Goal: Transaction & Acquisition: Download file/media

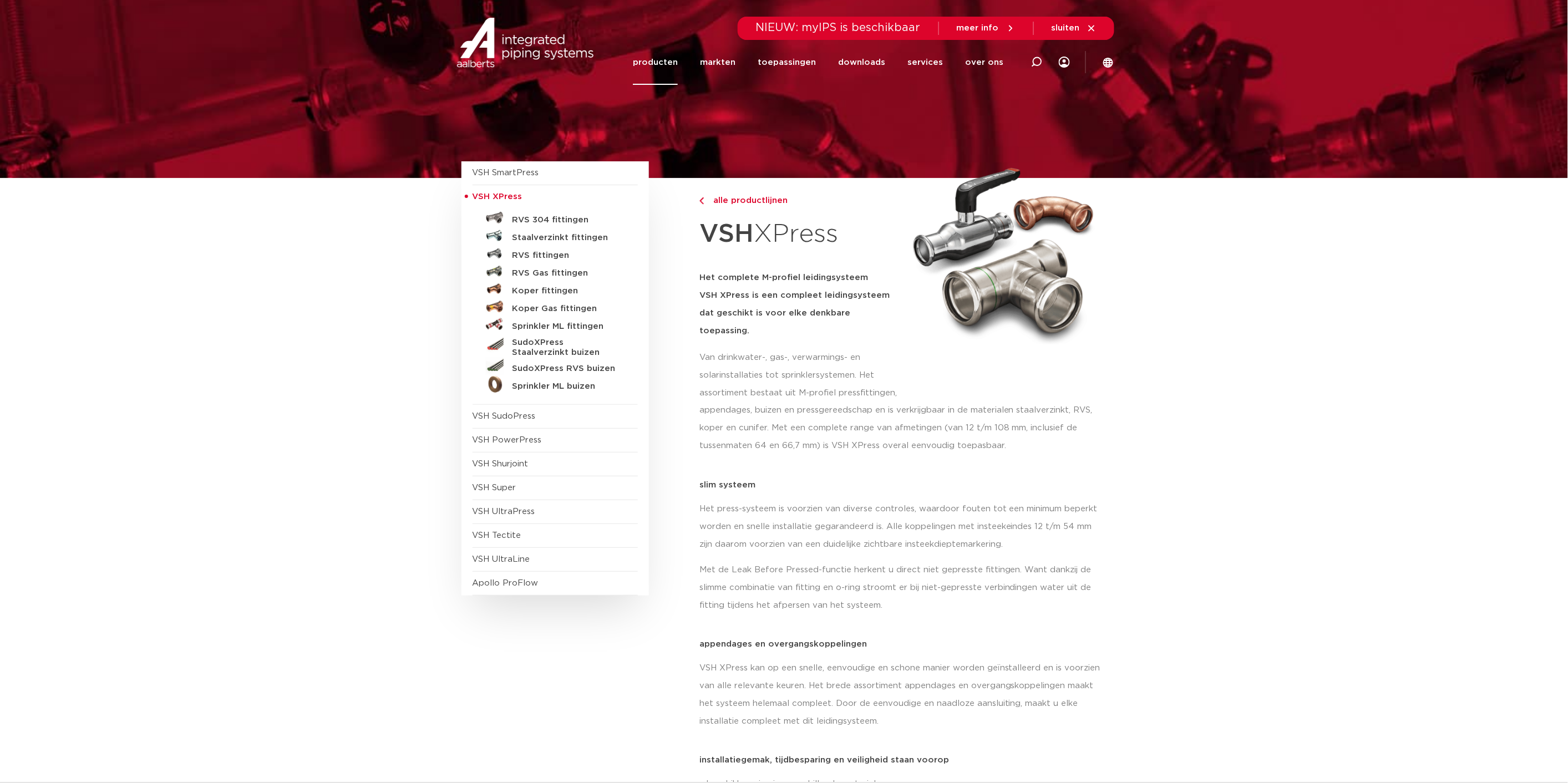
click at [890, 31] on span "NIEUW: myIPS is beschikbaar" at bounding box center [837, 28] width 164 height 11
click at [829, 29] on span "NIEUW: myIPS is beschikbaar" at bounding box center [837, 28] width 164 height 11
click at [862, 63] on link "downloads" at bounding box center [862, 63] width 48 height 45
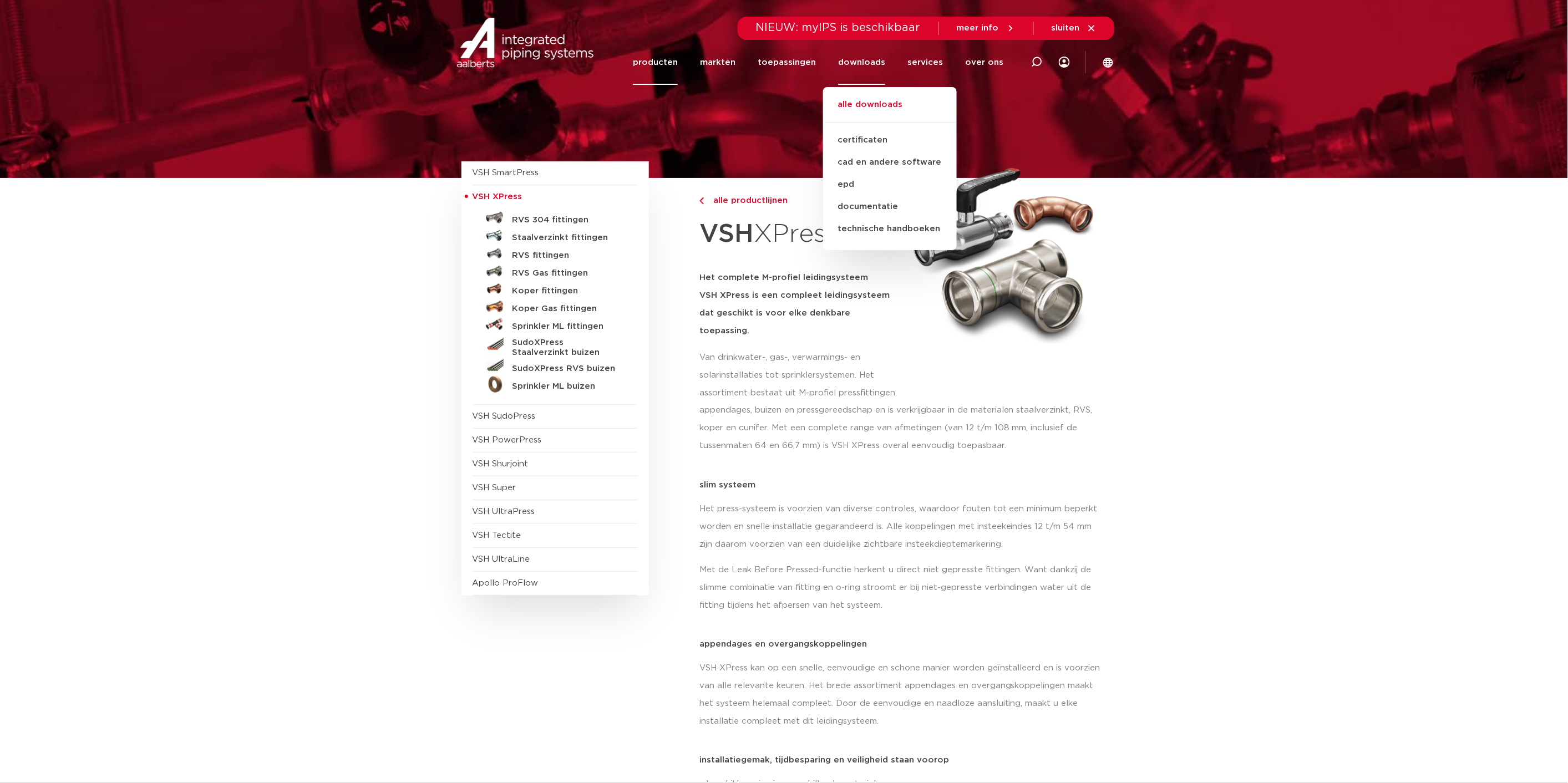
click at [907, 103] on link "alle downloads" at bounding box center [890, 110] width 133 height 24
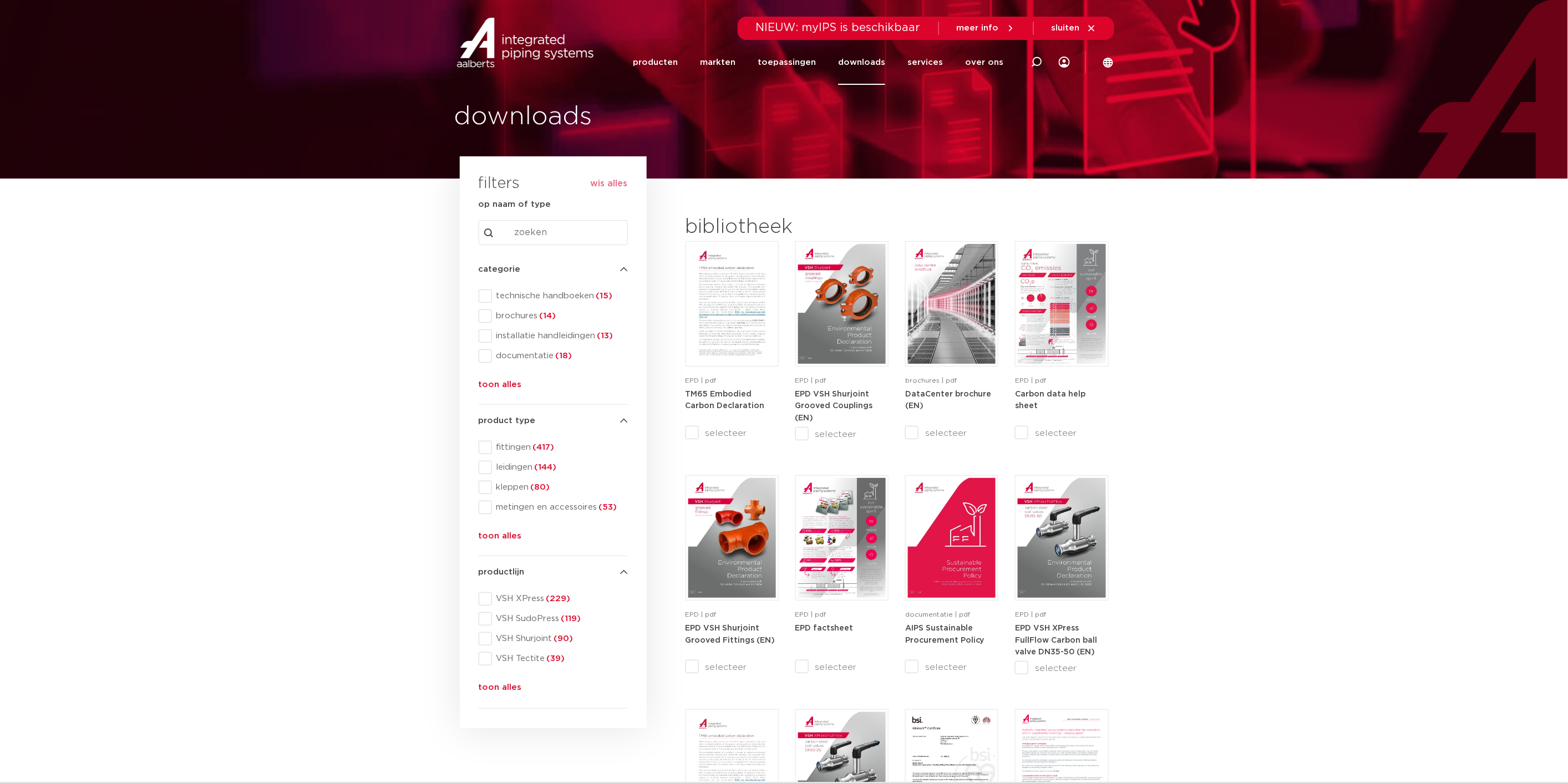
click at [555, 234] on input "Search content" at bounding box center [553, 233] width 149 height 25
click at [537, 231] on input "Search content" at bounding box center [553, 233] width 149 height 25
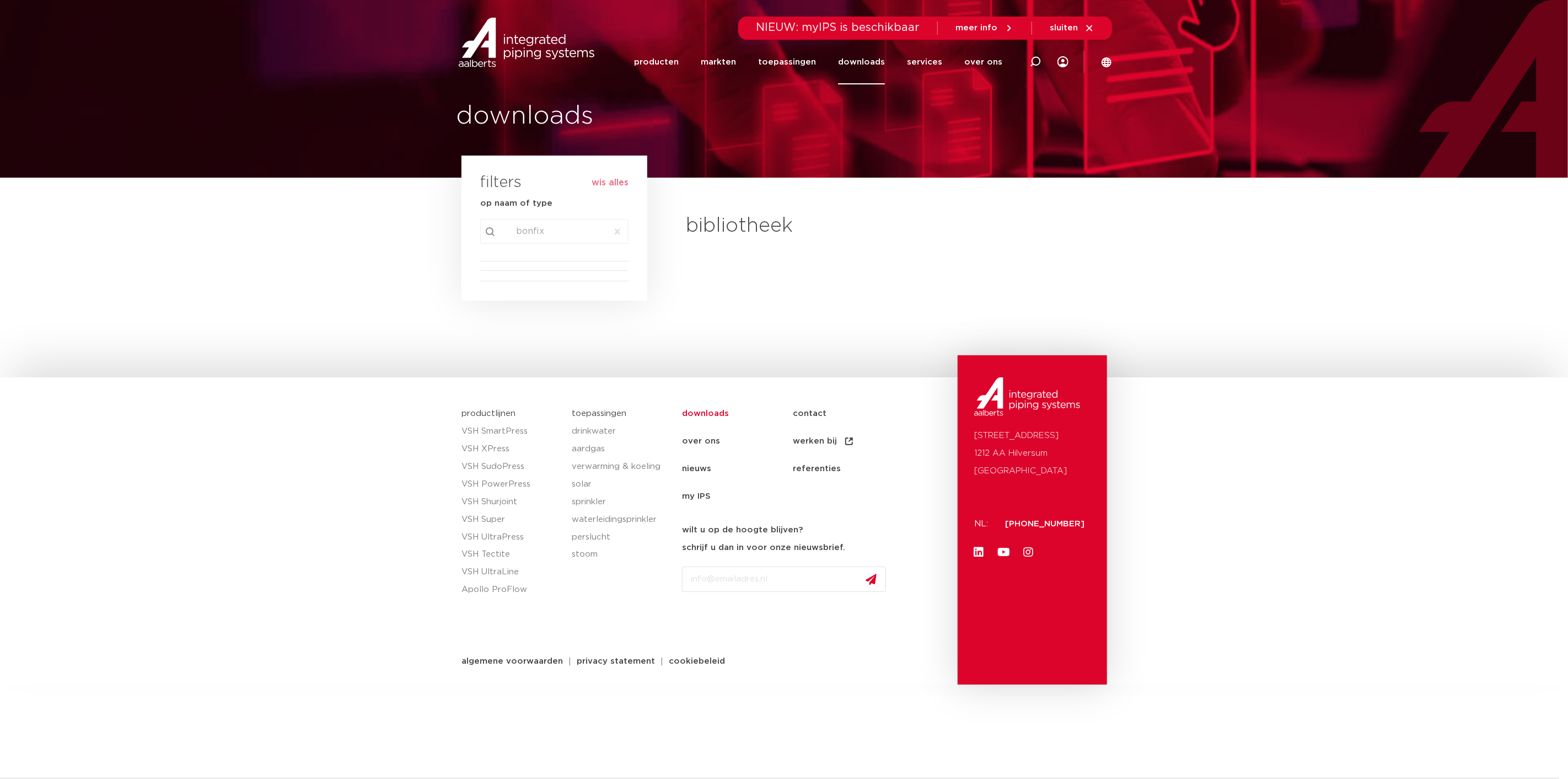
type input "b"
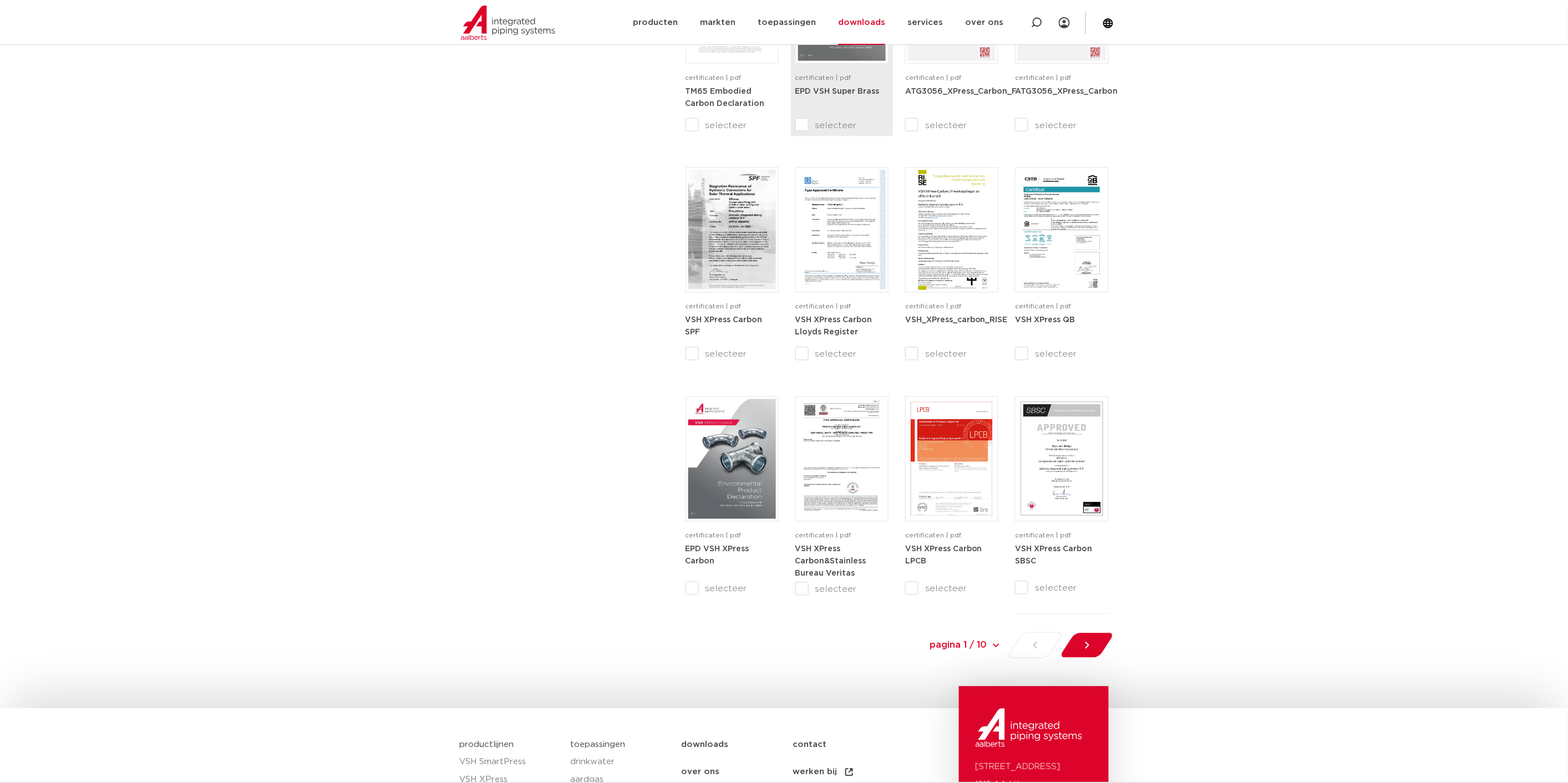
scroll to position [924, 0]
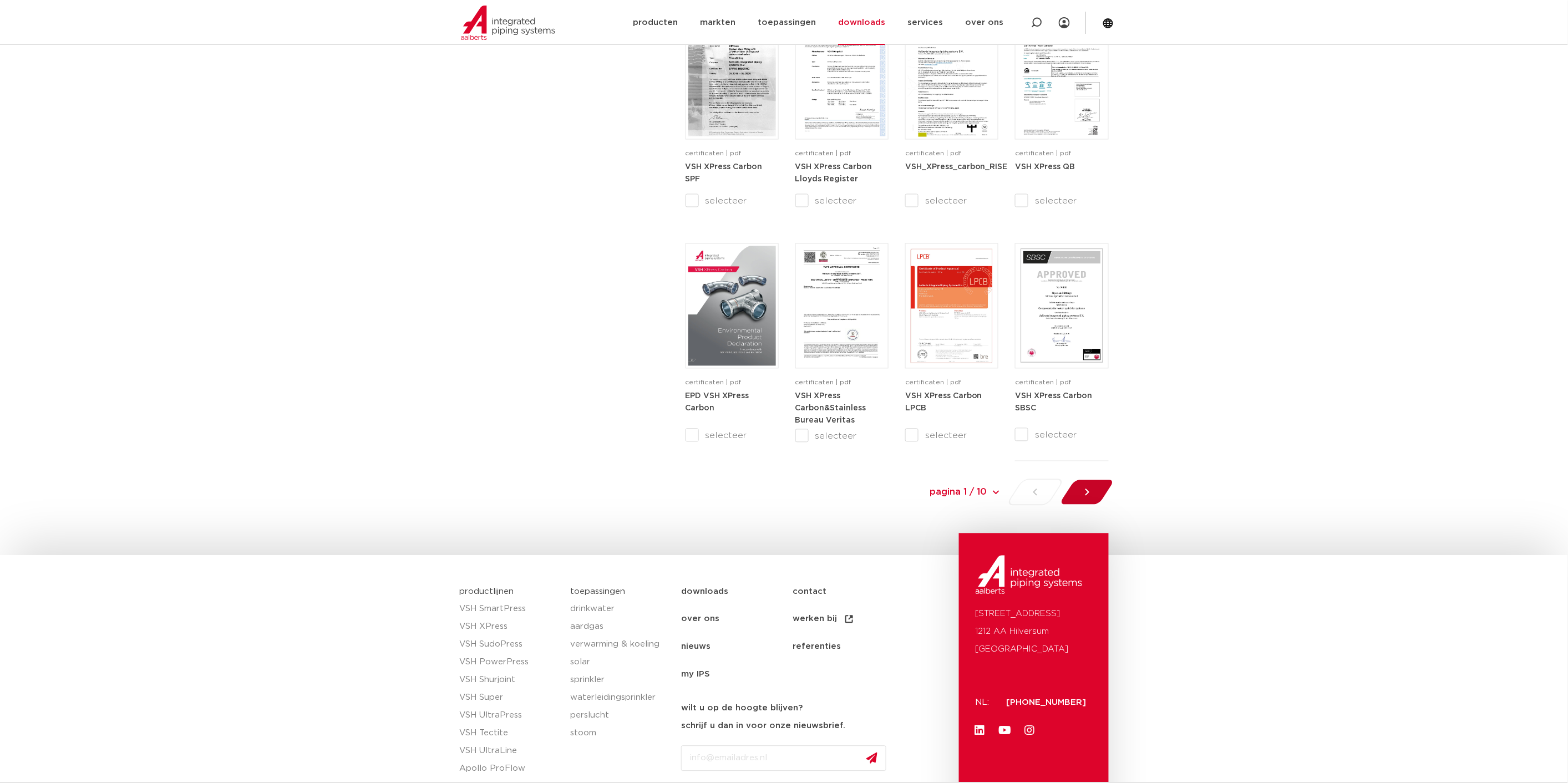
click at [1080, 489] on div at bounding box center [1087, 492] width 60 height 27
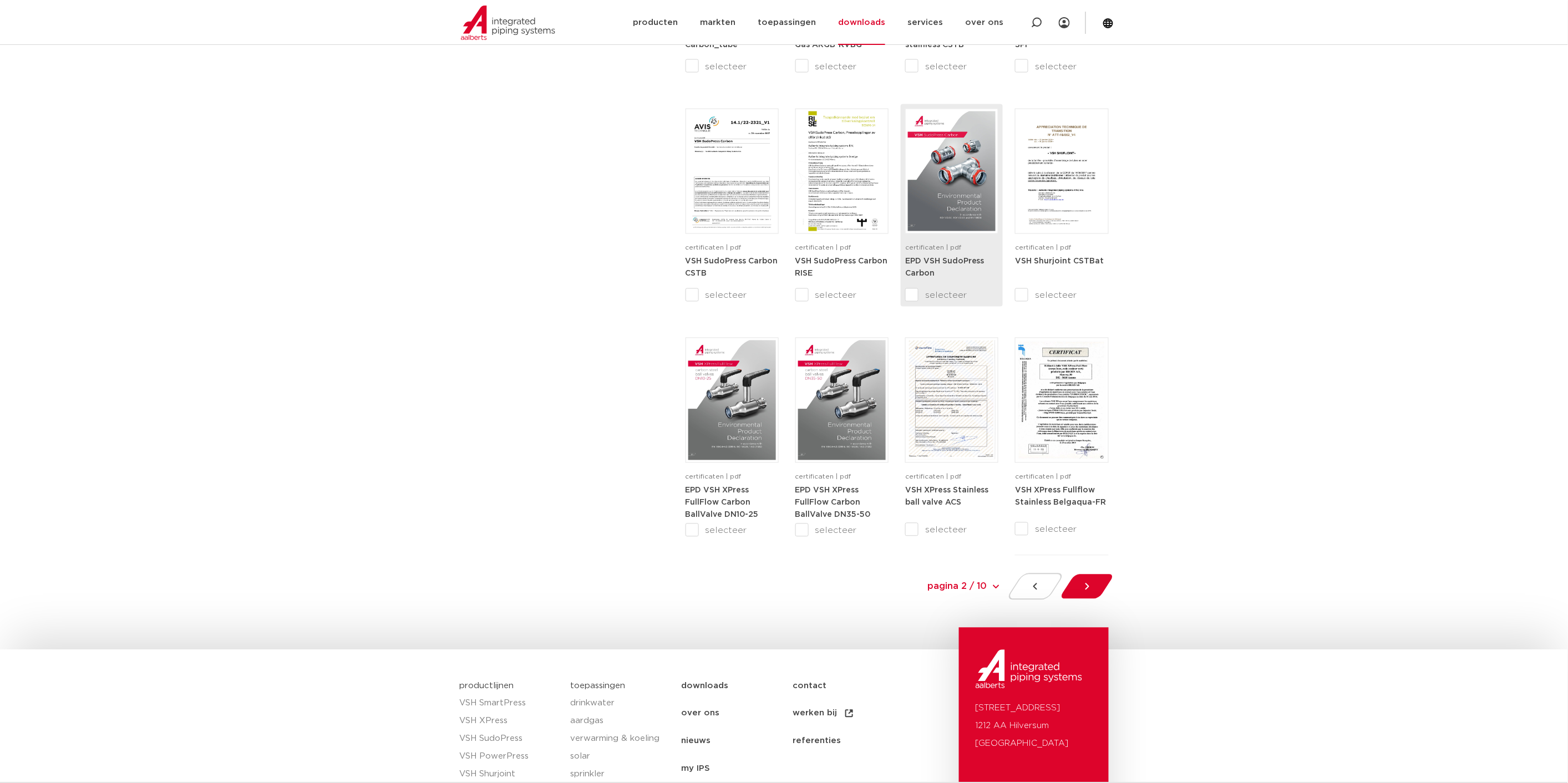
scroll to position [918, 0]
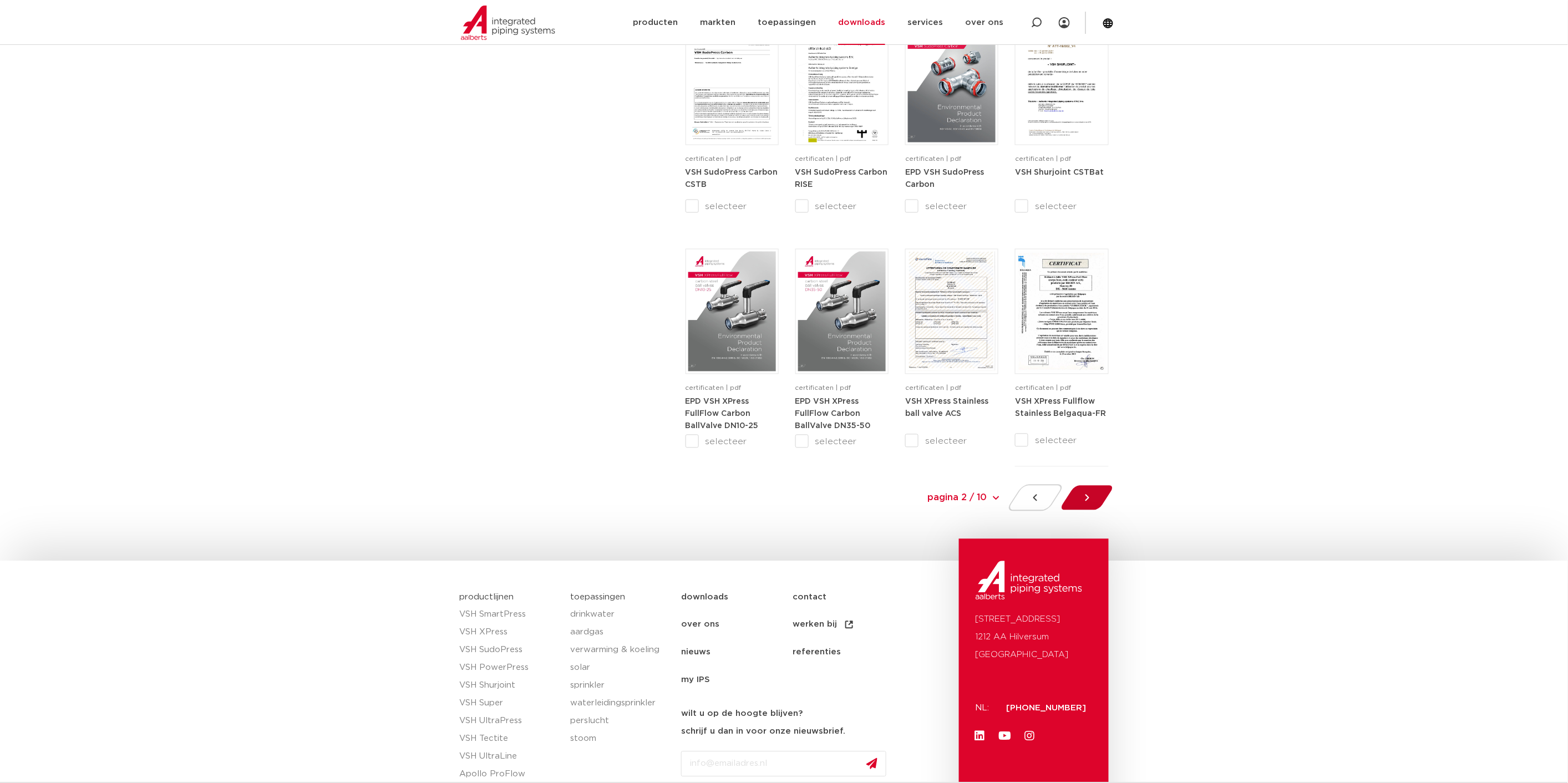
click at [1097, 495] on div at bounding box center [1087, 498] width 60 height 27
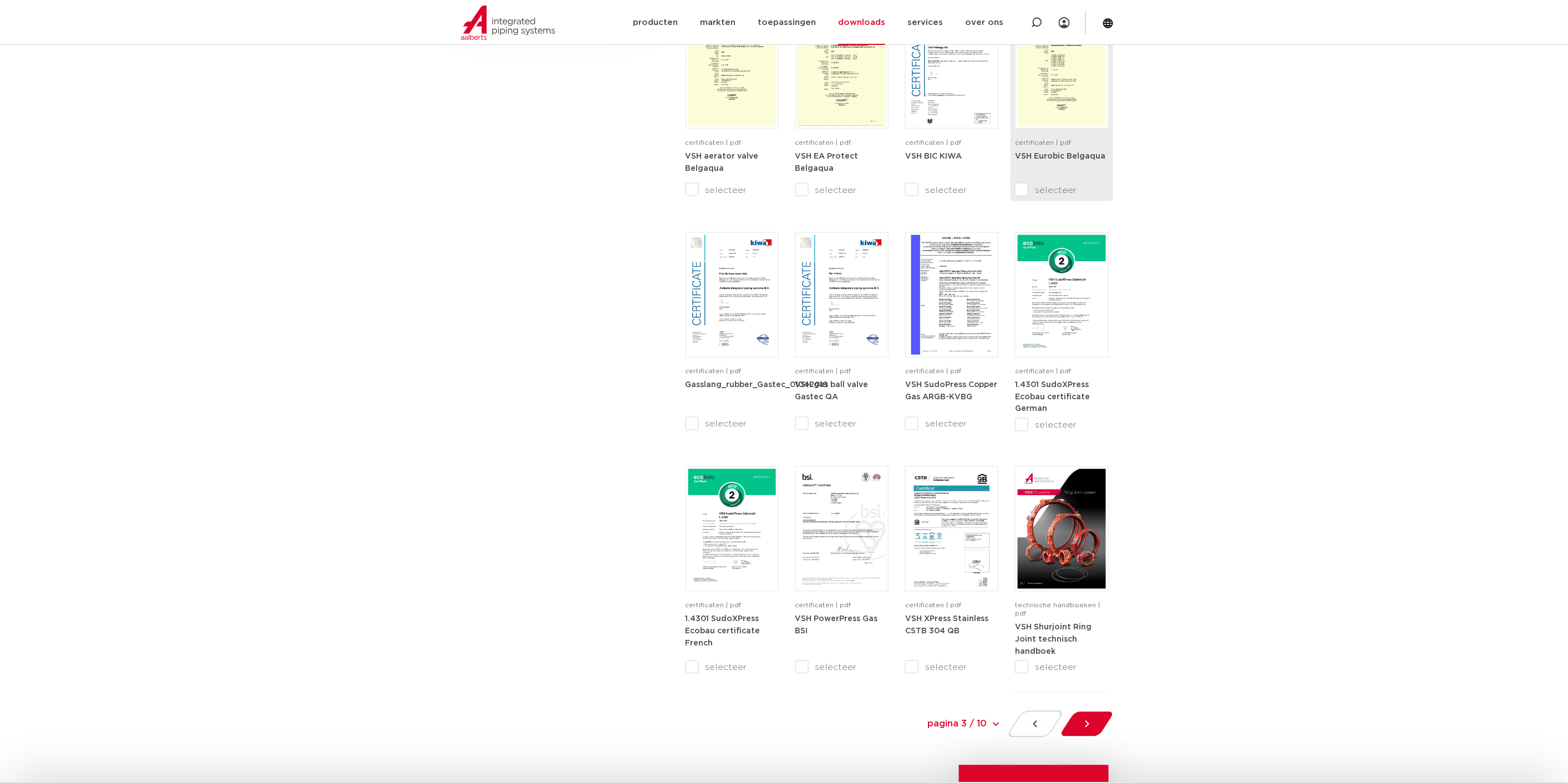
scroll to position [795, 0]
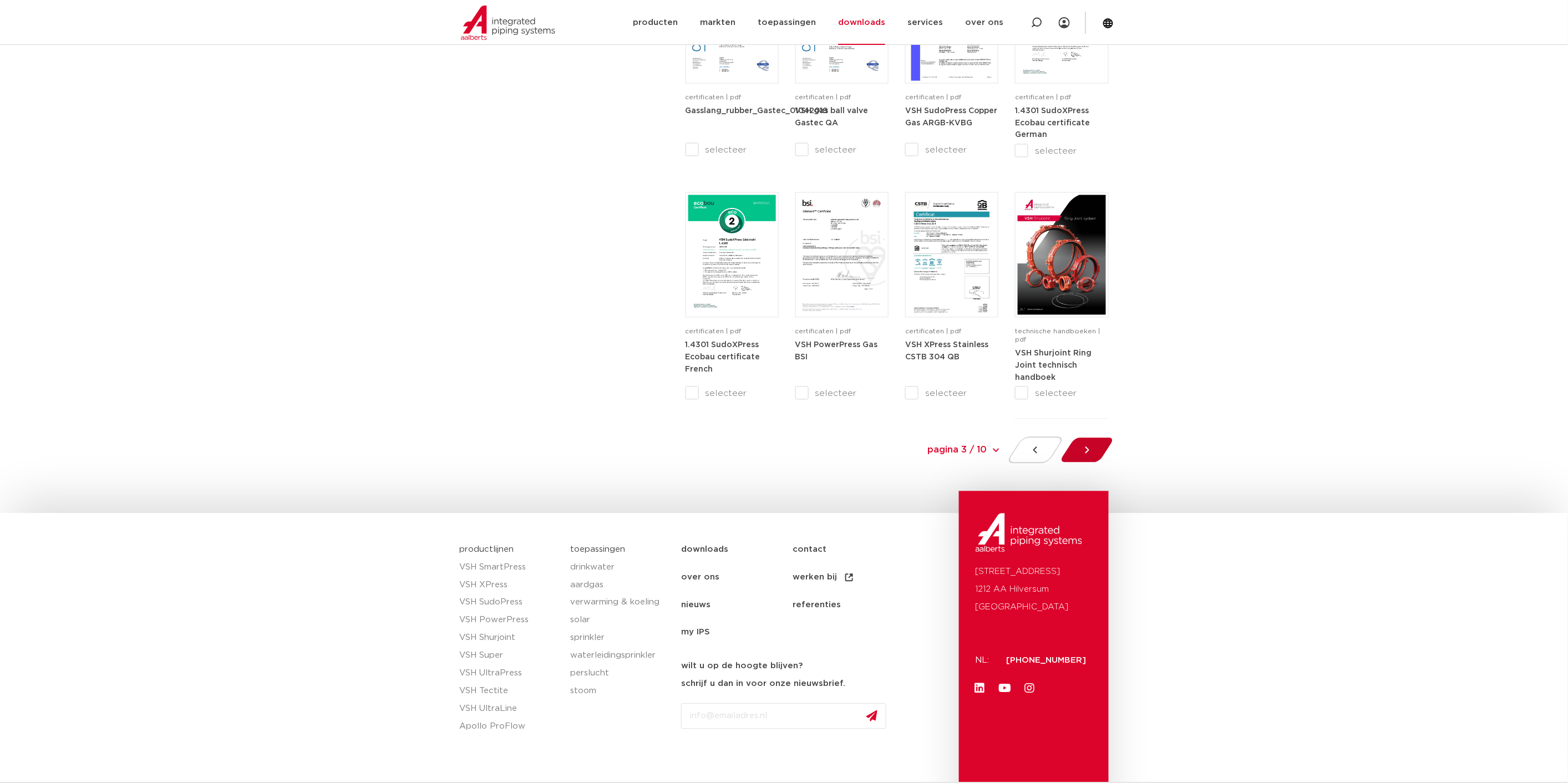
click at [1088, 453] on icon at bounding box center [1087, 449] width 11 height 11
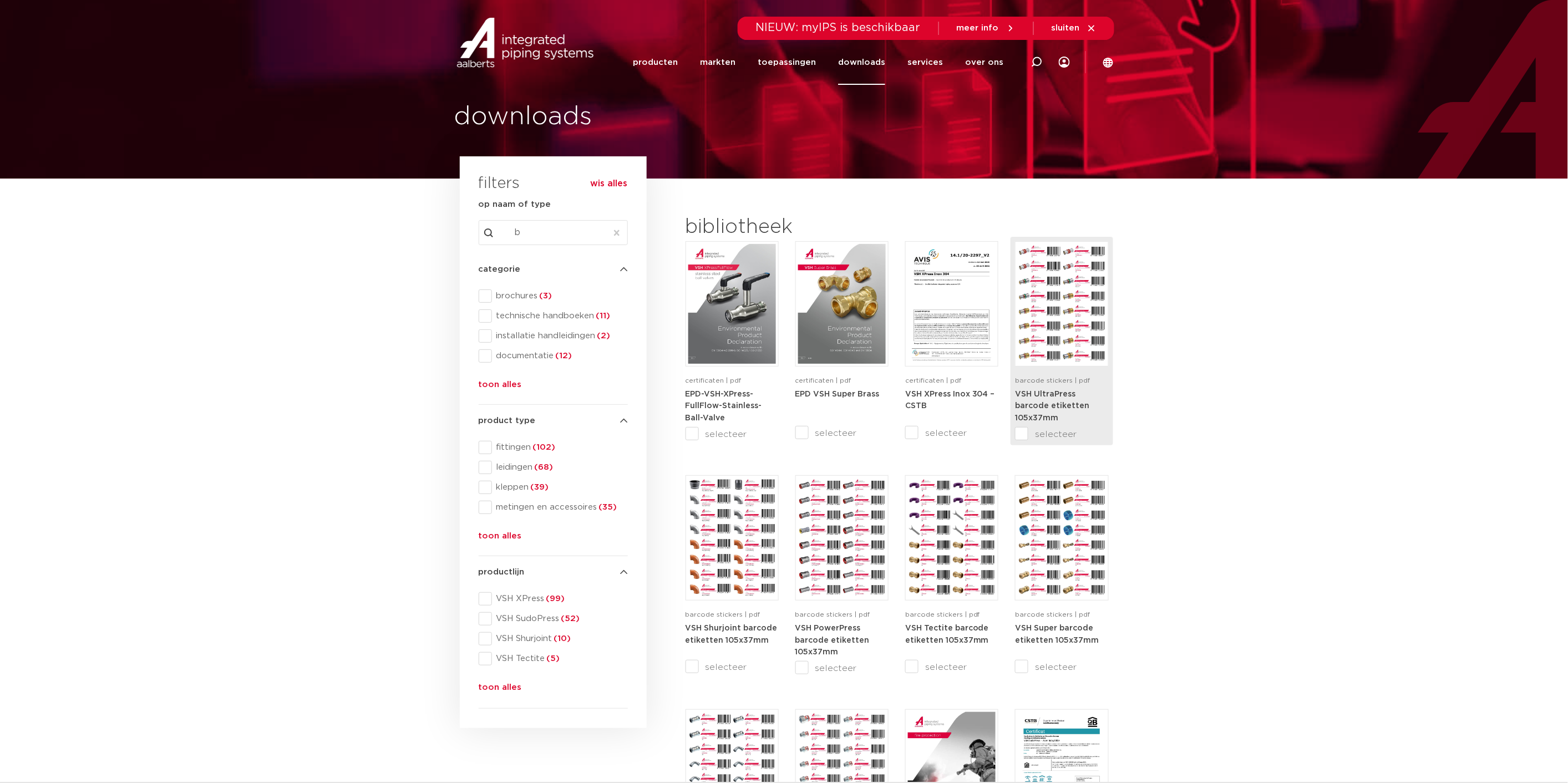
click at [1068, 349] on img at bounding box center [1061, 304] width 88 height 120
